Goal: Task Accomplishment & Management: Manage account settings

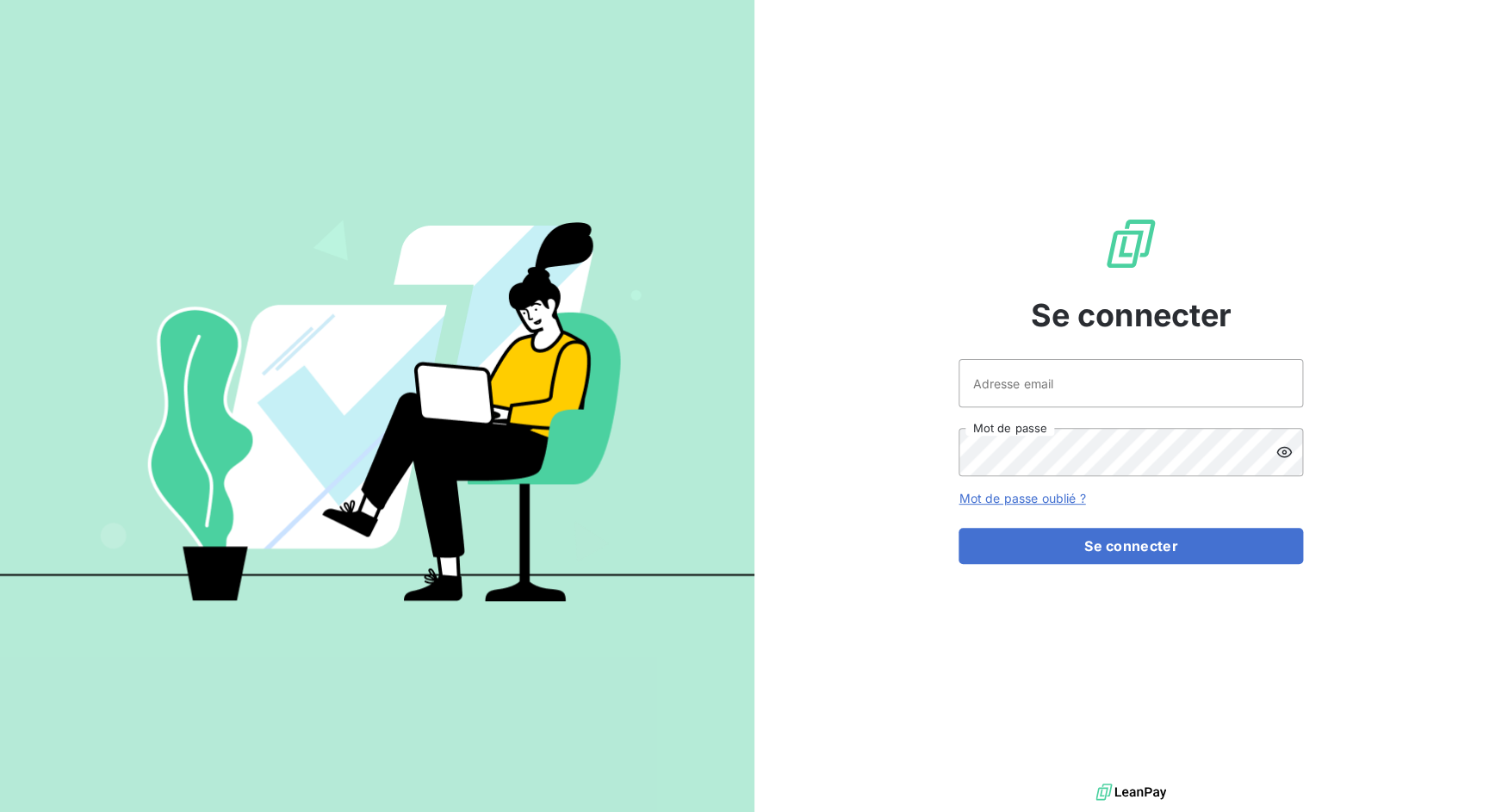
click at [1041, 409] on div "Adresse email Mot de passe" at bounding box center [1131, 418] width 344 height 117
click at [1041, 403] on input "Adresse email" at bounding box center [1131, 383] width 344 height 48
drag, startPoint x: 1019, startPoint y: 387, endPoint x: 1122, endPoint y: 390, distance: 103.0
click at [1122, 390] on input "admin@3dcelo" at bounding box center [1131, 383] width 344 height 48
type input "admin@kiloutou"
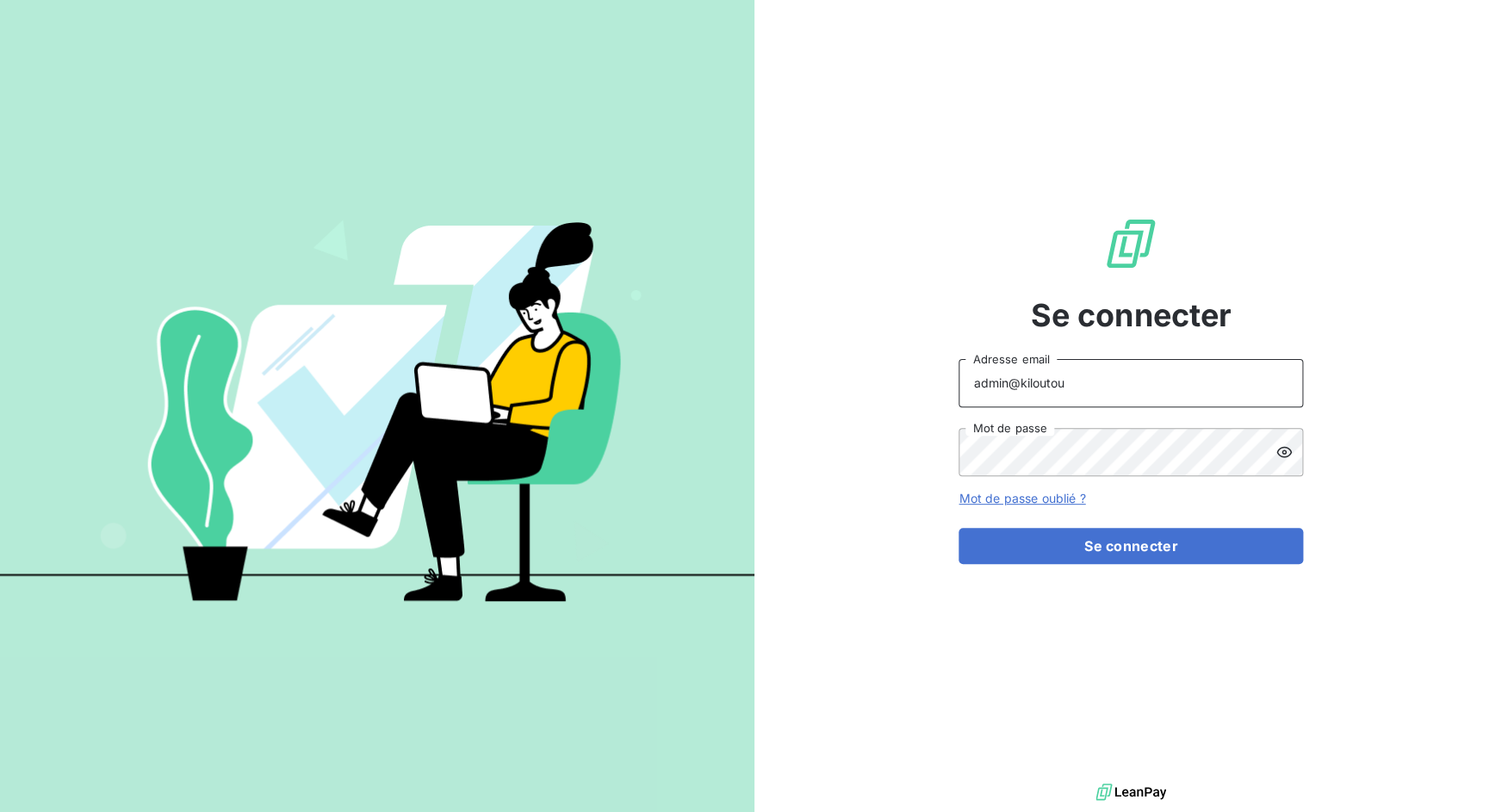
click at [959, 528] on button "Se connecter" at bounding box center [1131, 546] width 344 height 36
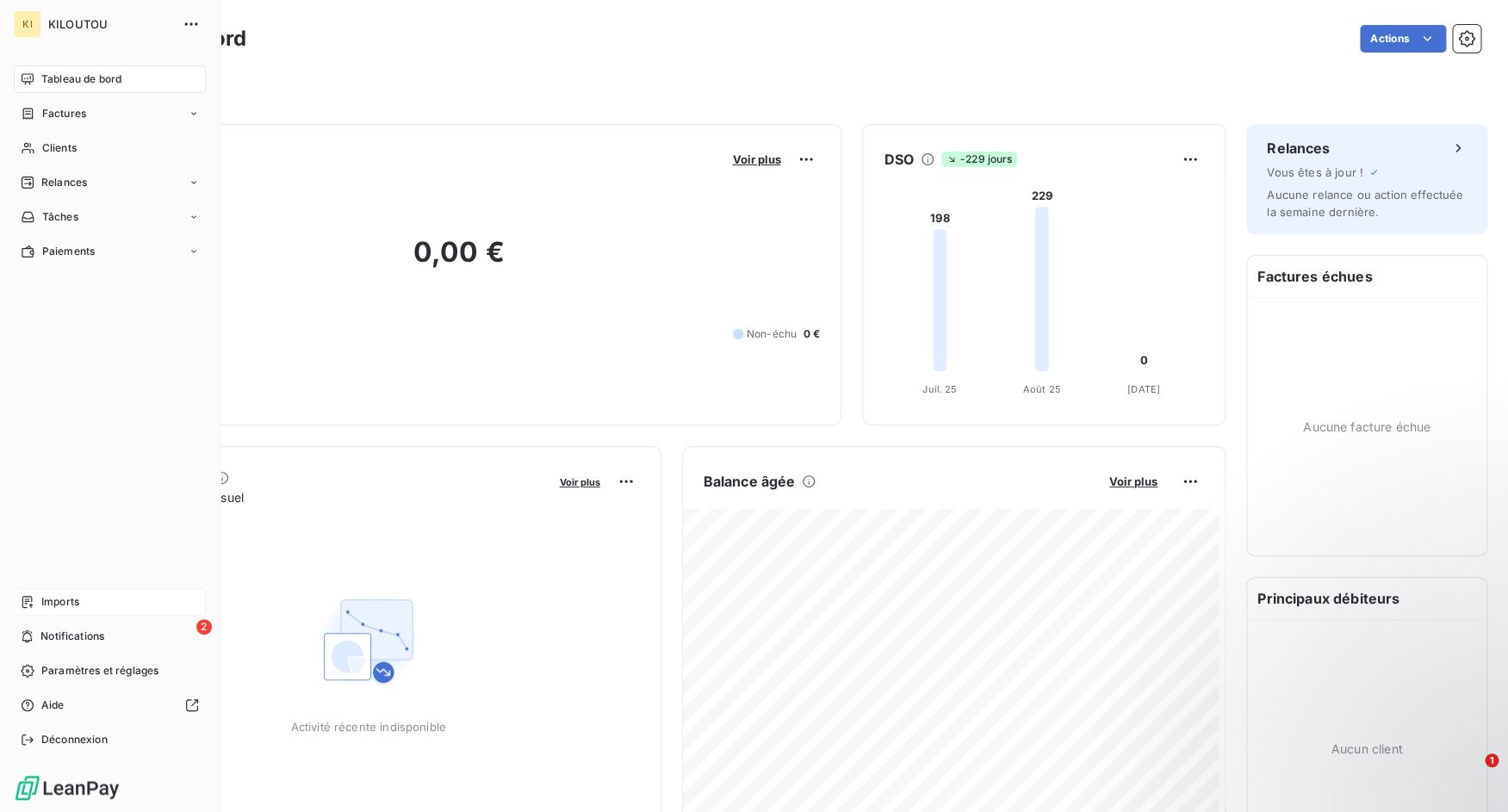
click at [48, 595] on span "Imports" at bounding box center [60, 602] width 38 height 15
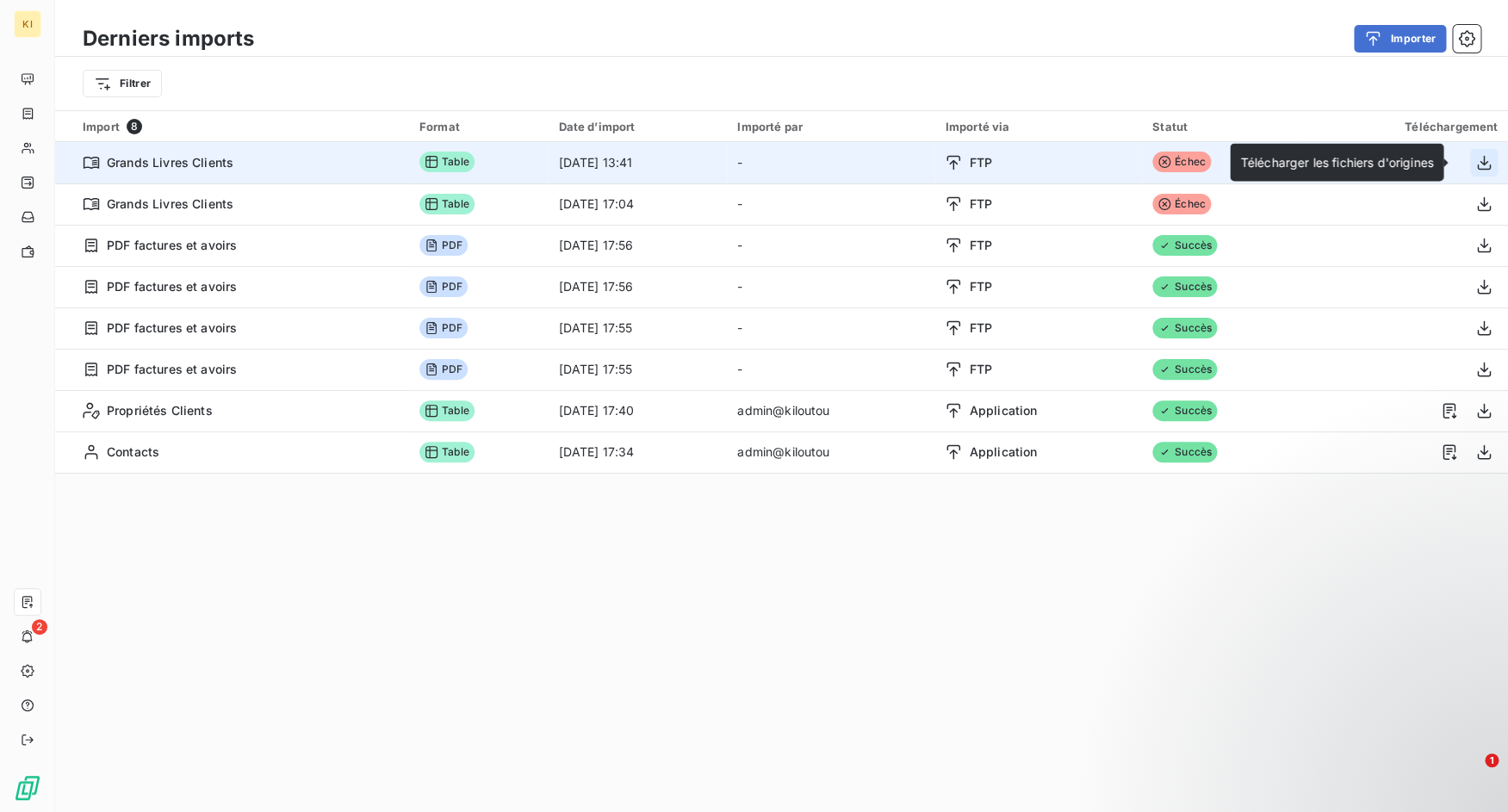
click at [1477, 157] on icon "button" at bounding box center [1484, 162] width 17 height 17
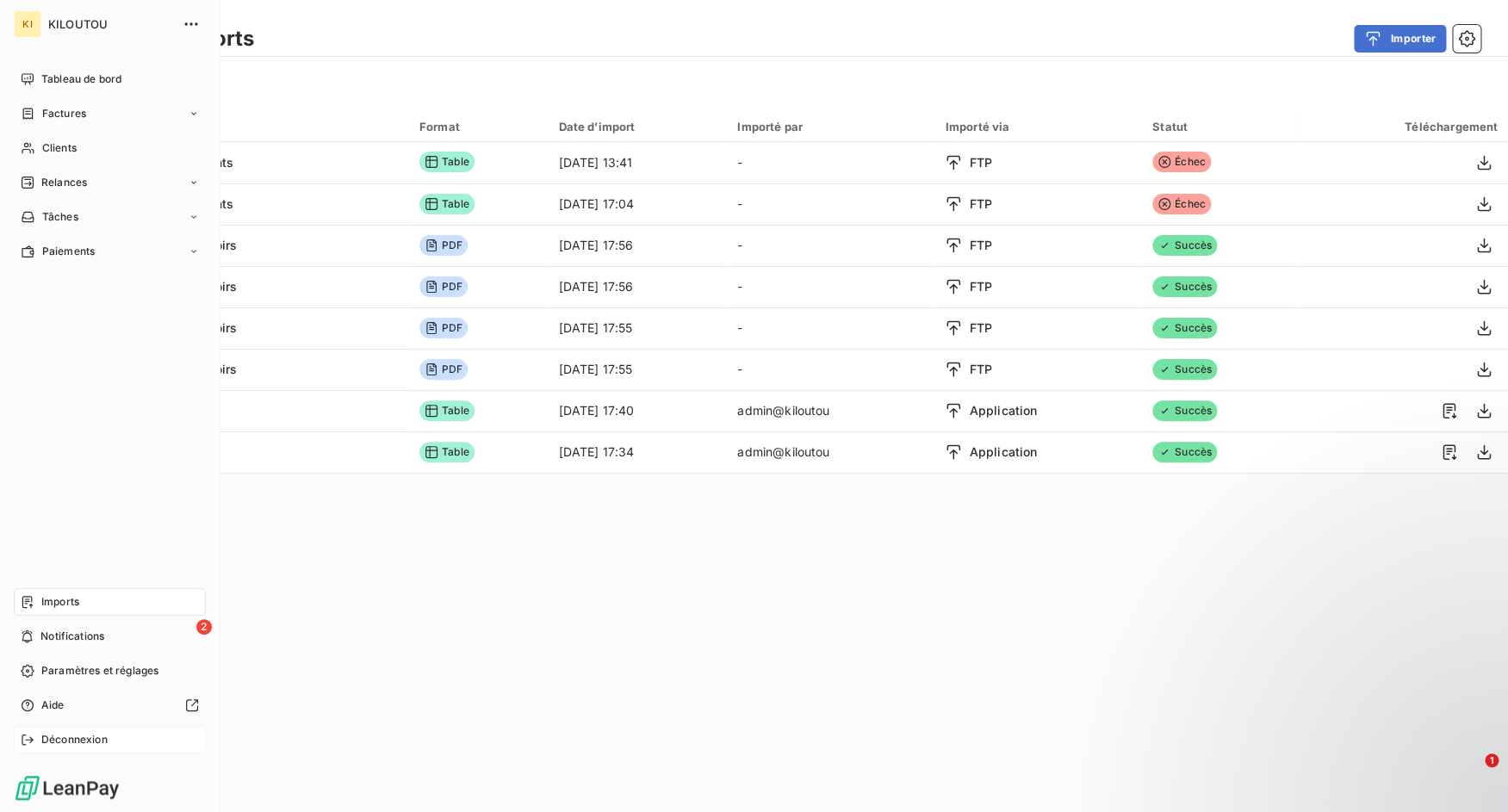
click at [43, 736] on span "Déconnexion" at bounding box center [75, 739] width 66 height 15
